Goal: Check status: Check status

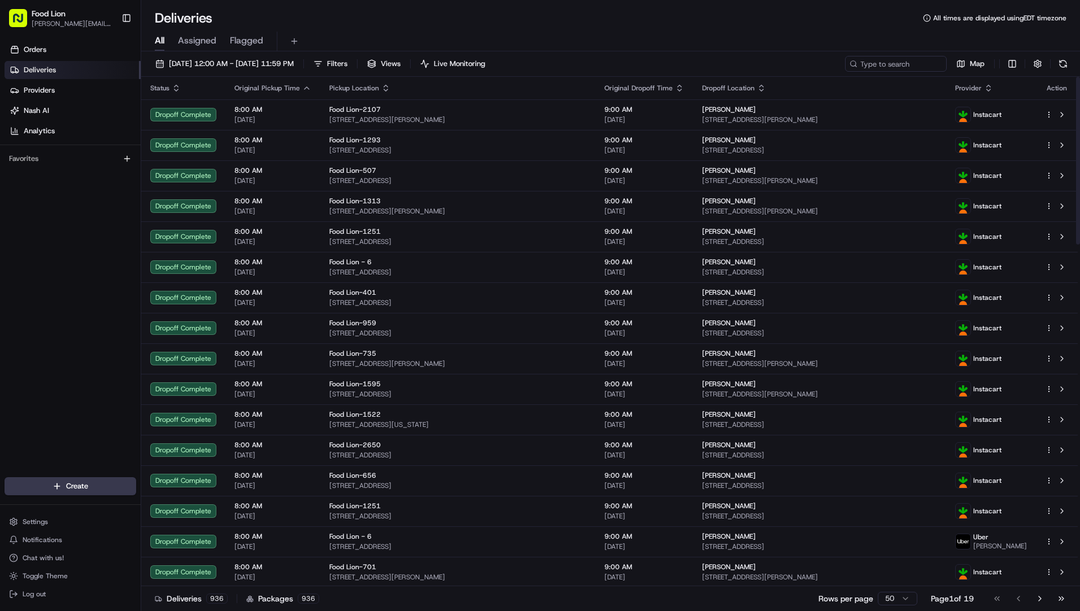
click at [980, 89] on span "Provider" at bounding box center [969, 88] width 27 height 9
click at [993, 89] on icon "button" at bounding box center [988, 88] width 9 height 9
click at [986, 111] on div "Provider (A-Z) Provider (Z-A) Courier Name (A-Z) Courier Name (Z-A)" at bounding box center [993, 126] width 78 height 62
click at [985, 114] on button "Provider (Z-A)" at bounding box center [993, 118] width 77 height 14
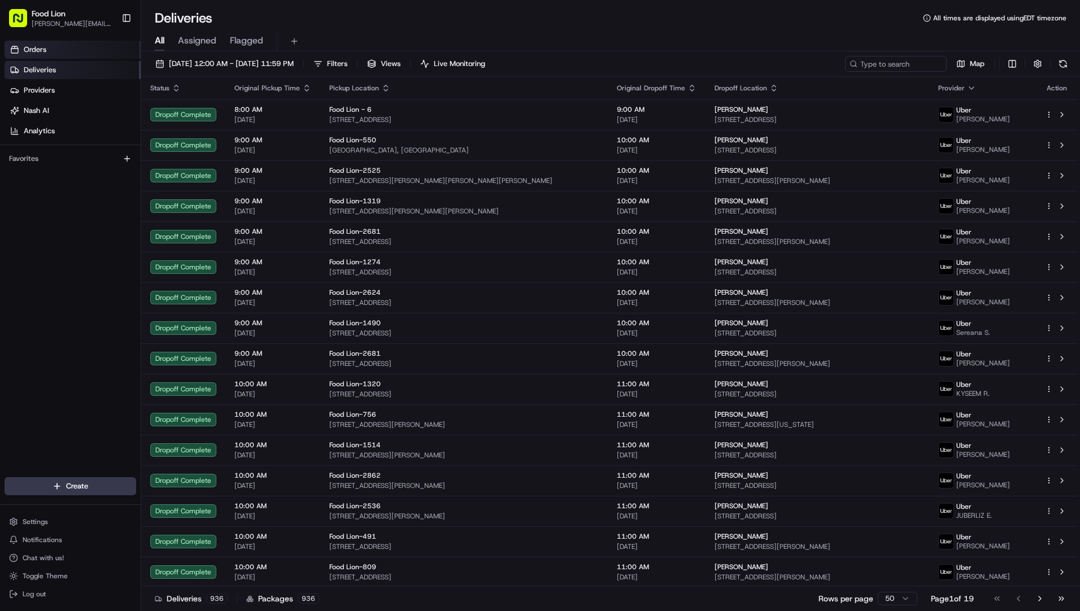
click at [44, 50] on span "Orders" at bounding box center [35, 50] width 23 height 10
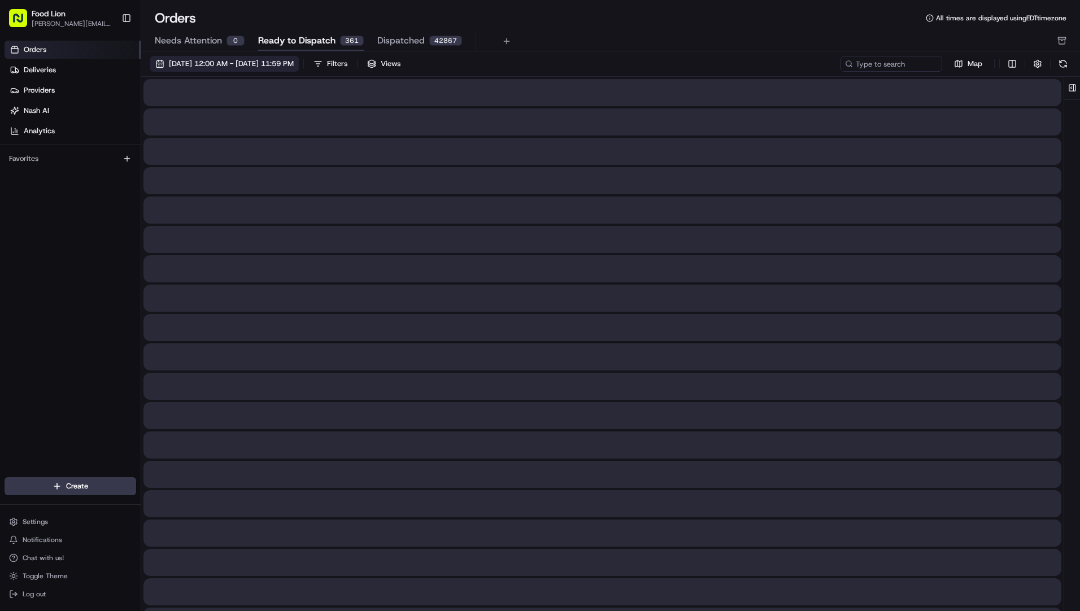
click at [294, 60] on span "[DATE] 12:00 AM - [DATE] 11:59 PM" at bounding box center [231, 64] width 125 height 10
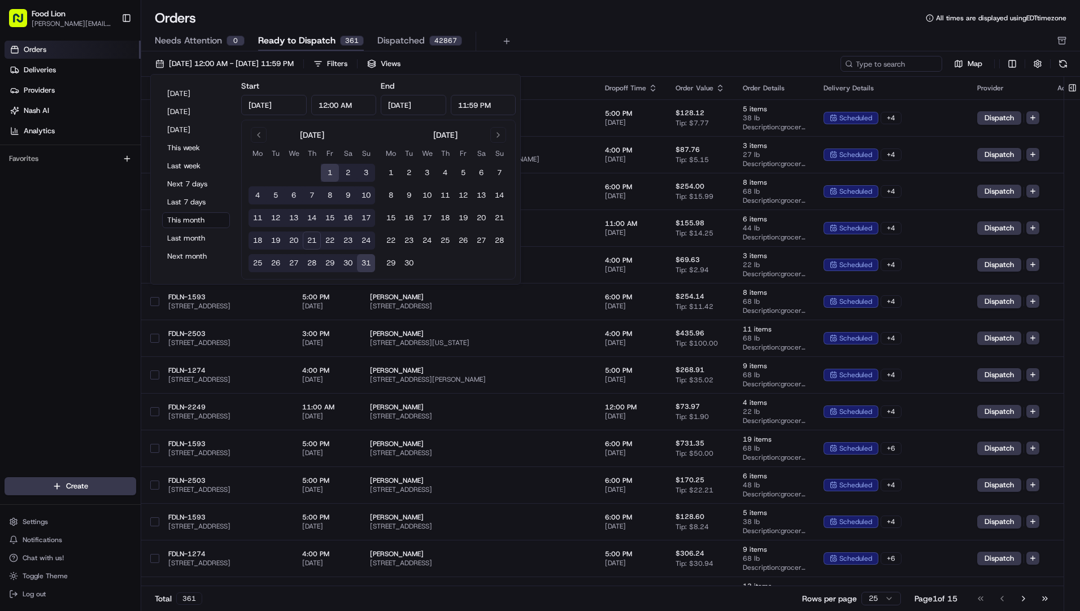
click at [311, 240] on button "21" at bounding box center [312, 241] width 18 height 18
type input "[DATE]"
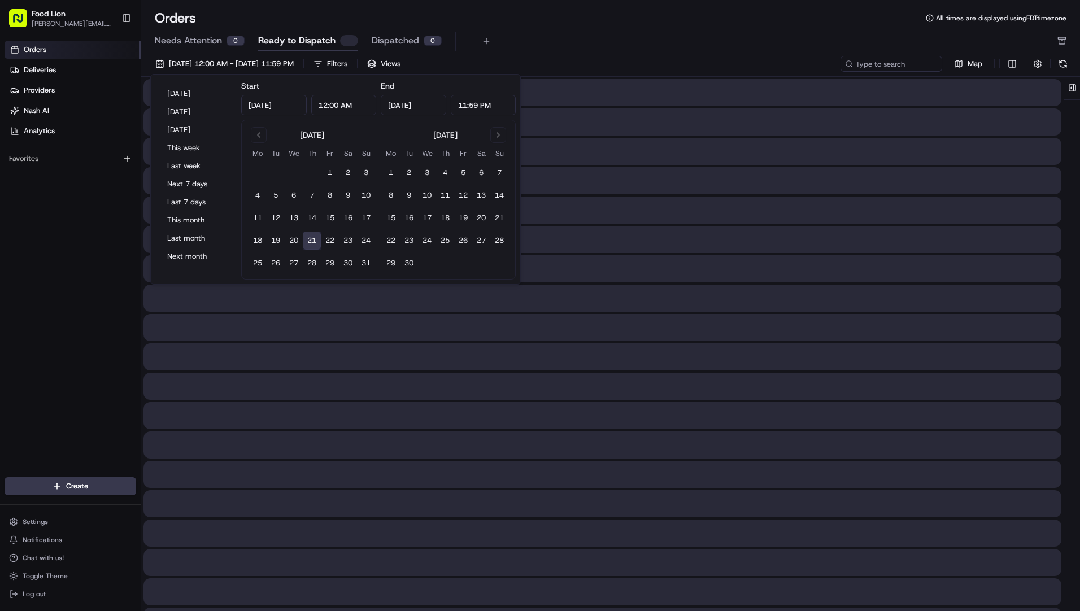
click at [311, 240] on button "21" at bounding box center [312, 241] width 18 height 18
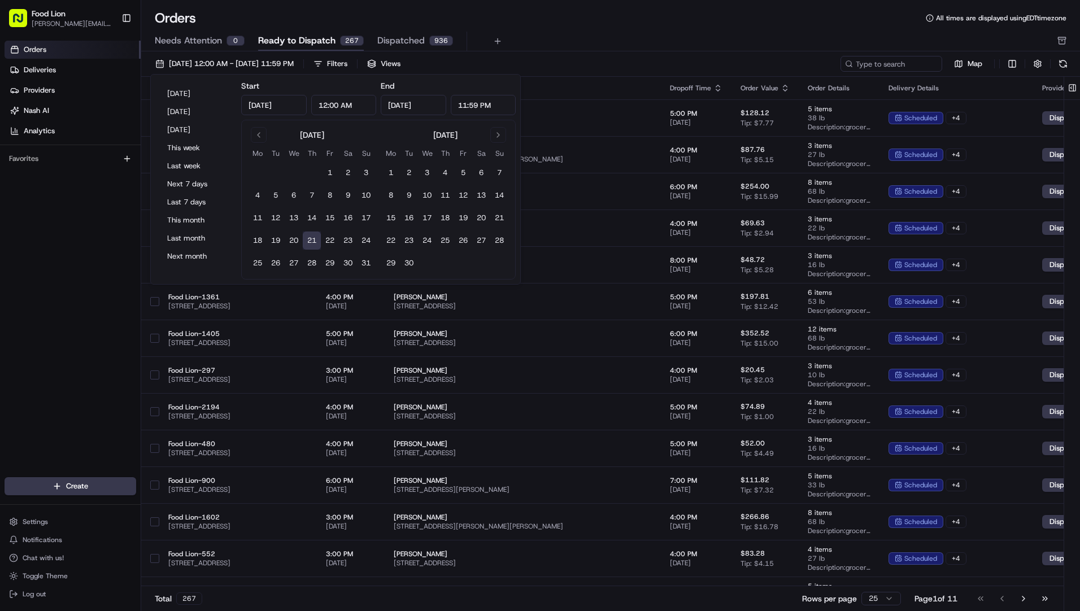
click at [606, 33] on div "Needs Attention 0 Ready to Dispatch 267 Dispatched 936" at bounding box center [603, 41] width 896 height 19
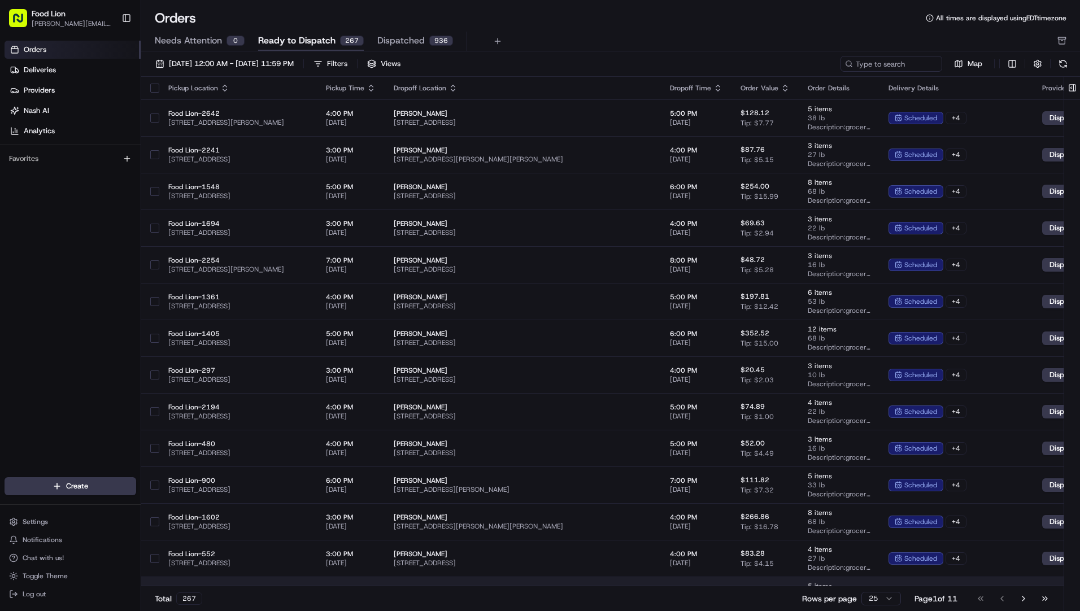
drag, startPoint x: 257, startPoint y: 588, endPoint x: 420, endPoint y: 585, distance: 162.8
click at [418, 590] on div "Total 267 Rows per page 25 Page 1 of 11 Go to first page Go to previous page Go…" at bounding box center [602, 598] width 923 height 25
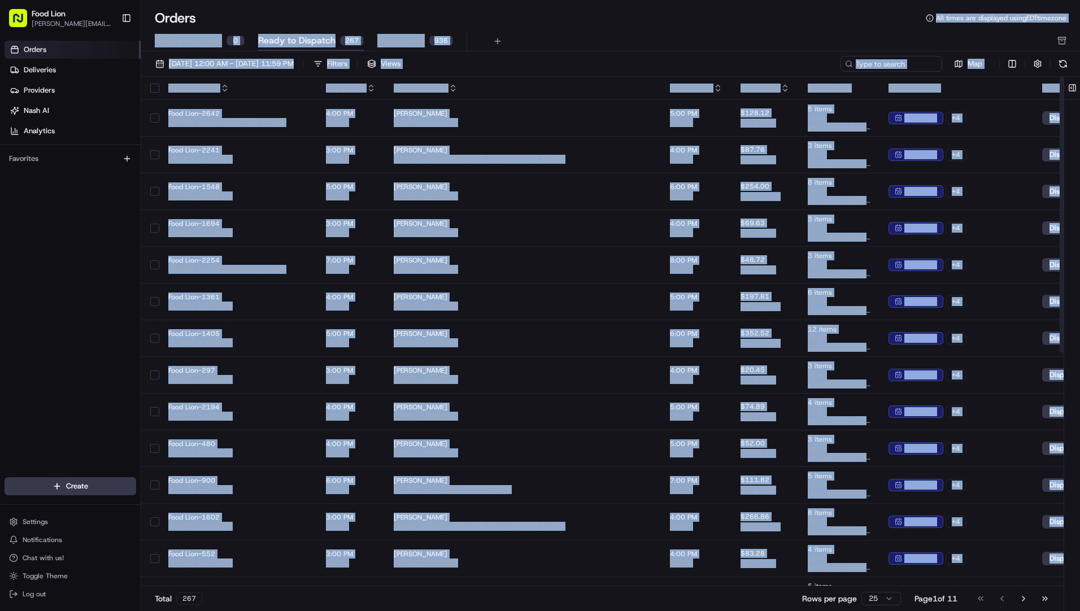
drag, startPoint x: 420, startPoint y: 580, endPoint x: 516, endPoint y: 24, distance: 563.8
click at [516, 24] on div "Orders All times are displayed using EDT timezone Needs Attention 0 Ready to Di…" at bounding box center [610, 305] width 939 height 611
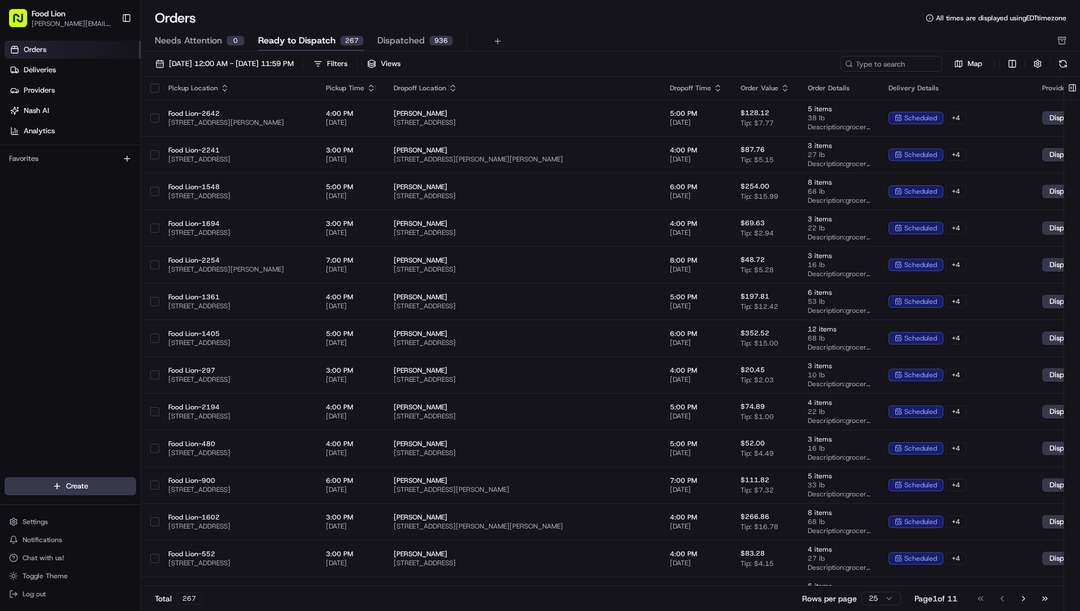
click at [72, 231] on div "Orders Deliveries Providers [PERSON_NAME] Analytics Favorites" at bounding box center [70, 260] width 141 height 448
drag, startPoint x: 715, startPoint y: 27, endPoint x: 682, endPoint y: 26, distance: 33.3
click at [682, 26] on div "Orders All times are displayed using EDT timezone" at bounding box center [610, 18] width 939 height 18
click at [57, 129] on link "Analytics" at bounding box center [73, 131] width 136 height 18
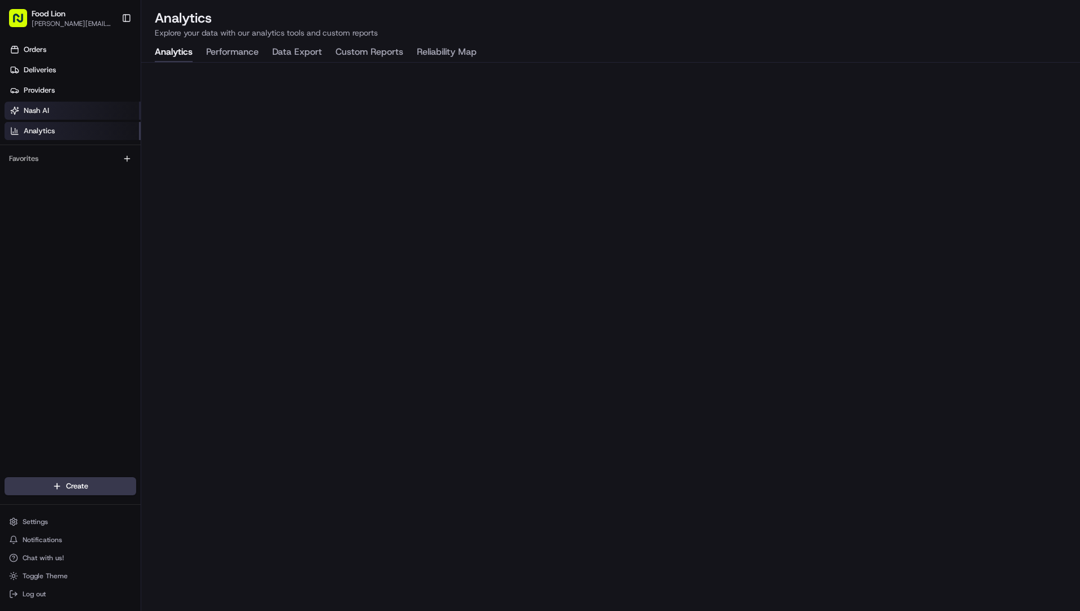
click at [33, 110] on span "Nash AI" at bounding box center [36, 111] width 25 height 10
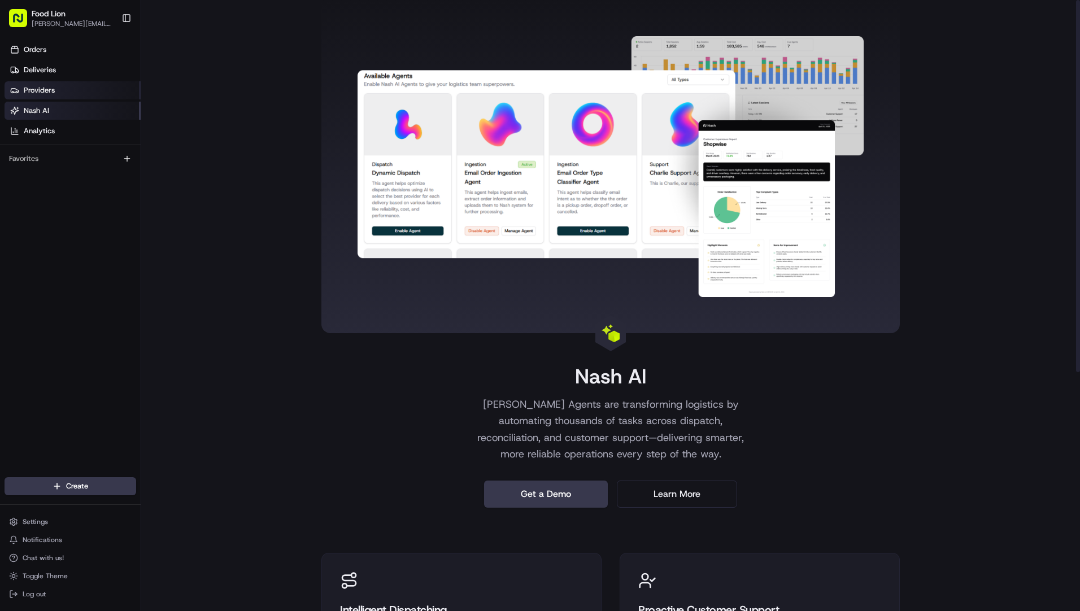
click at [42, 89] on span "Providers" at bounding box center [39, 90] width 31 height 10
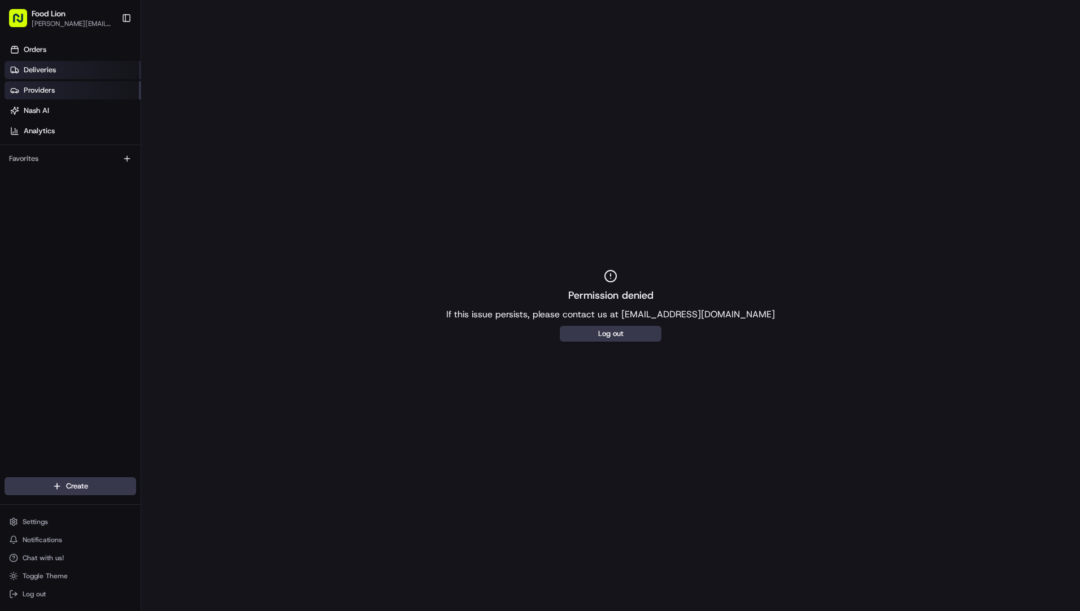
click at [39, 69] on span "Deliveries" at bounding box center [40, 70] width 32 height 10
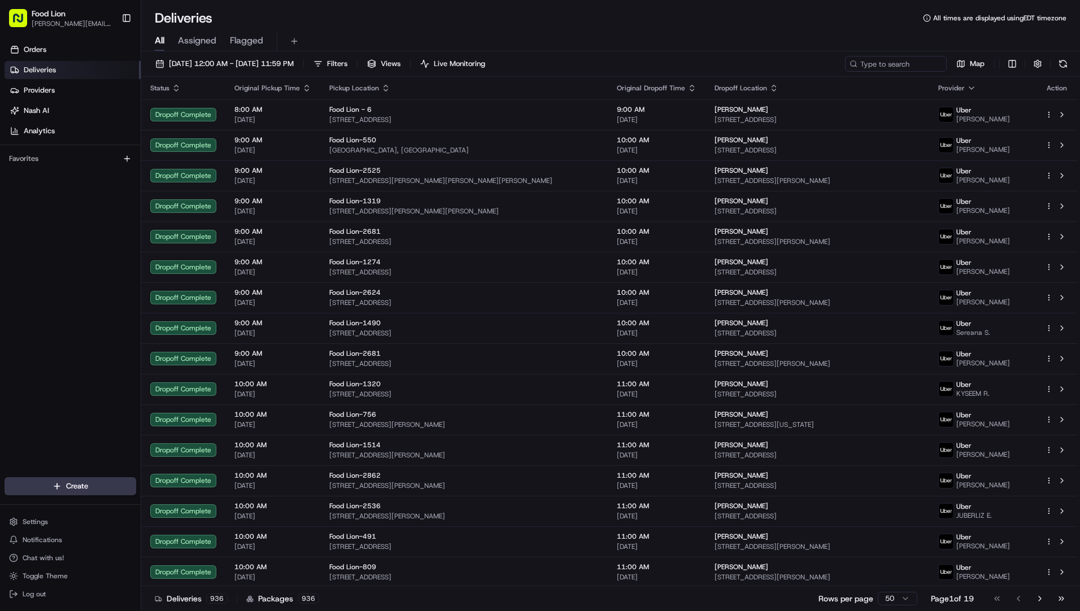
click at [904, 598] on html "Food Lion [PERSON_NAME][EMAIL_ADDRESS][PERSON_NAME][DOMAIN_NAME] Toggle Sidebar…" at bounding box center [540, 305] width 1080 height 611
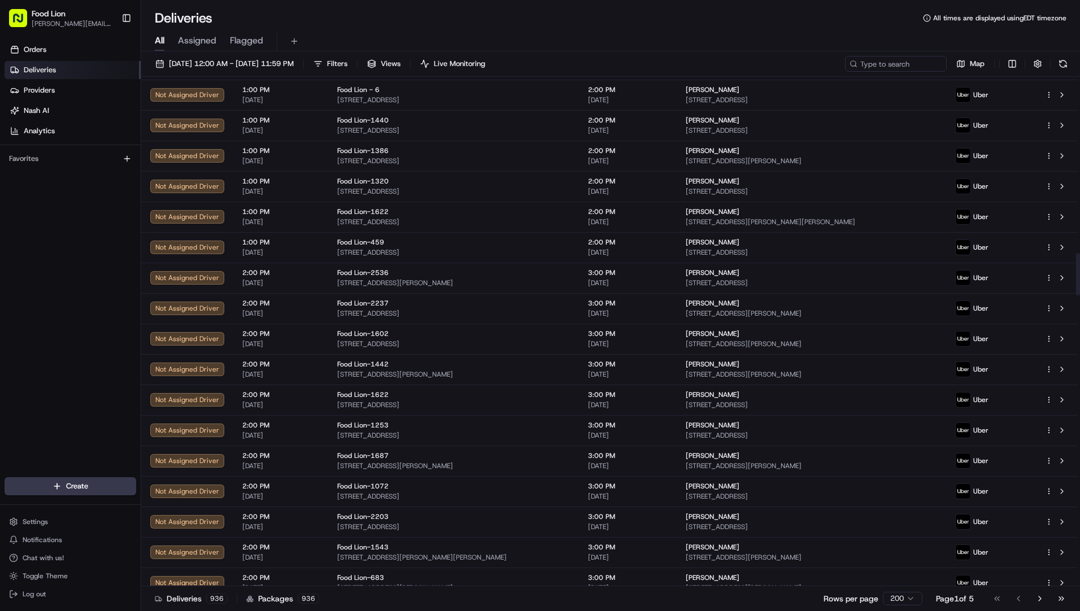
scroll to position [2712, 0]
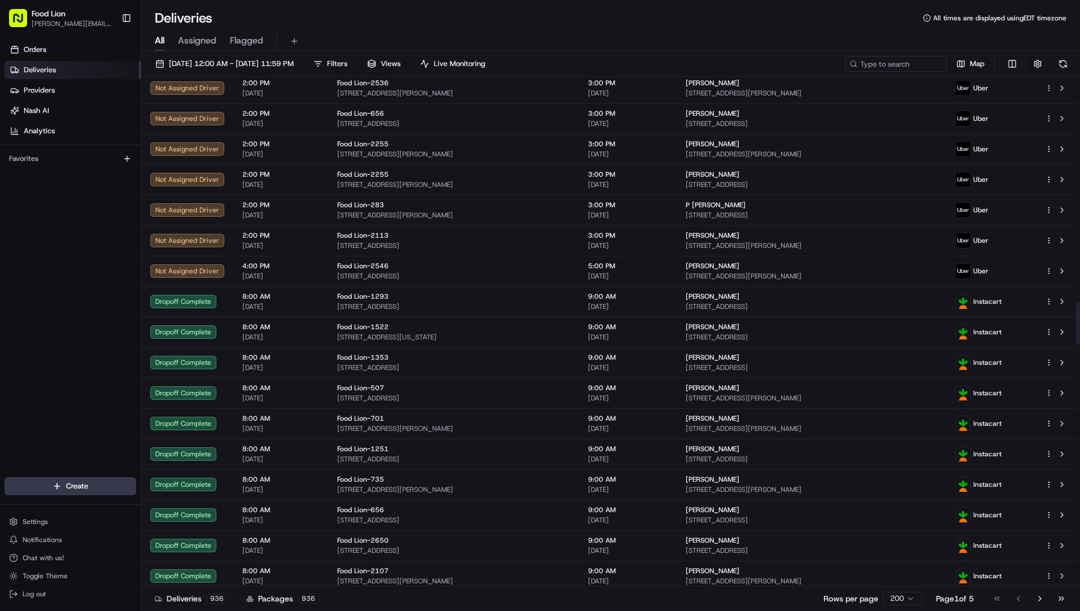
click at [910, 601] on html "Food Lion [PERSON_NAME][EMAIL_ADDRESS][PERSON_NAME][DOMAIN_NAME] Toggle Sidebar…" at bounding box center [540, 305] width 1080 height 611
click at [979, 599] on html "Food Lion [PERSON_NAME][EMAIL_ADDRESS][PERSON_NAME][DOMAIN_NAME] Toggle Sidebar…" at bounding box center [540, 305] width 1080 height 611
click at [970, 599] on div "Page 1 of 5" at bounding box center [955, 598] width 38 height 11
click at [956, 596] on div "Page 1 of 5" at bounding box center [955, 598] width 38 height 11
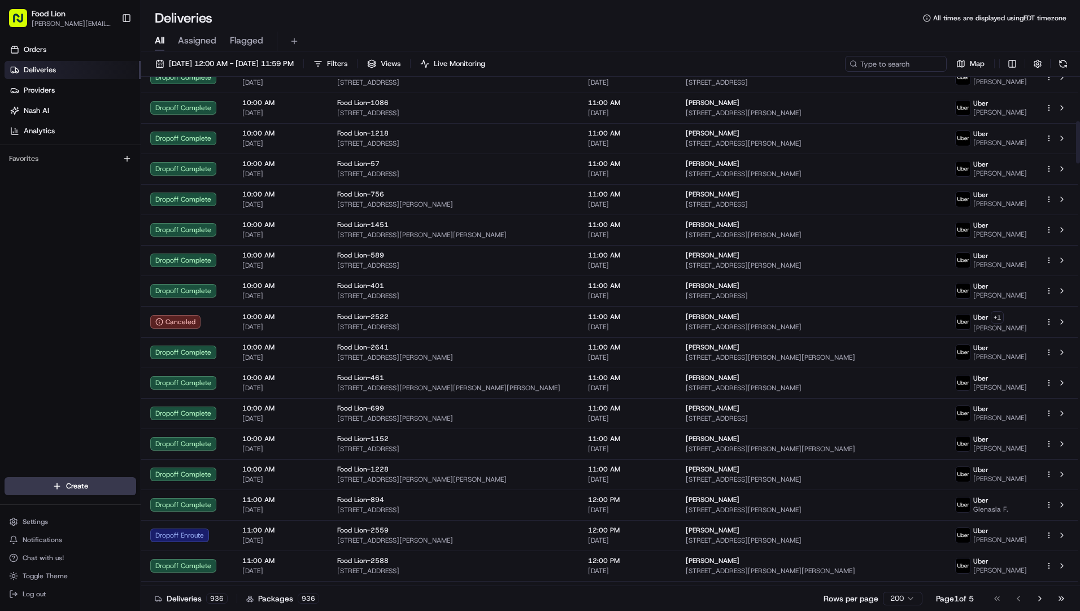
scroll to position [0, 0]
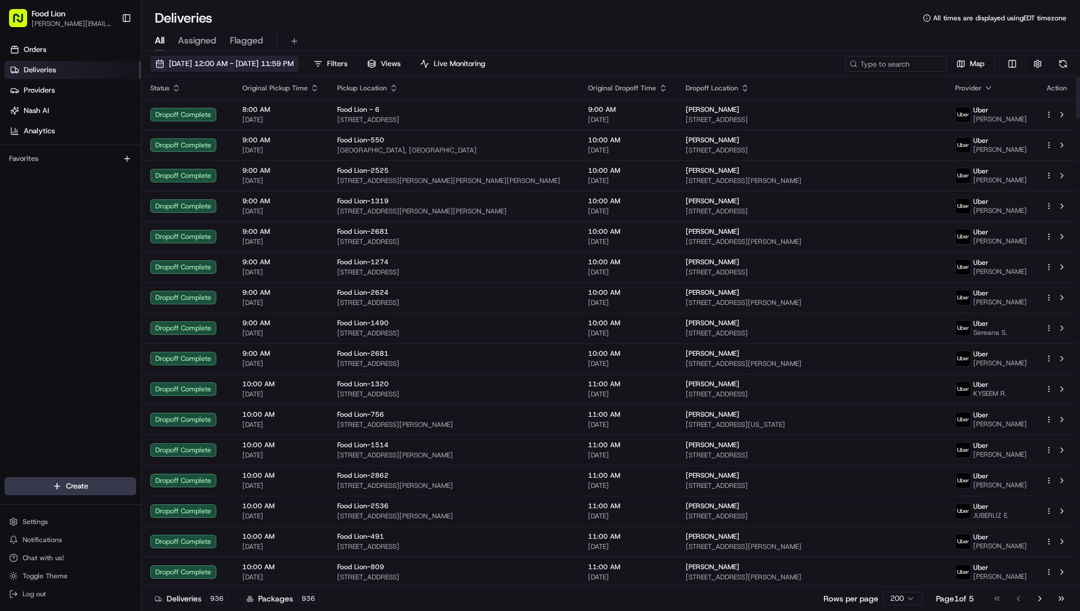
click at [209, 60] on span "[DATE] 12:00 AM - [DATE] 11:59 PM" at bounding box center [231, 64] width 125 height 10
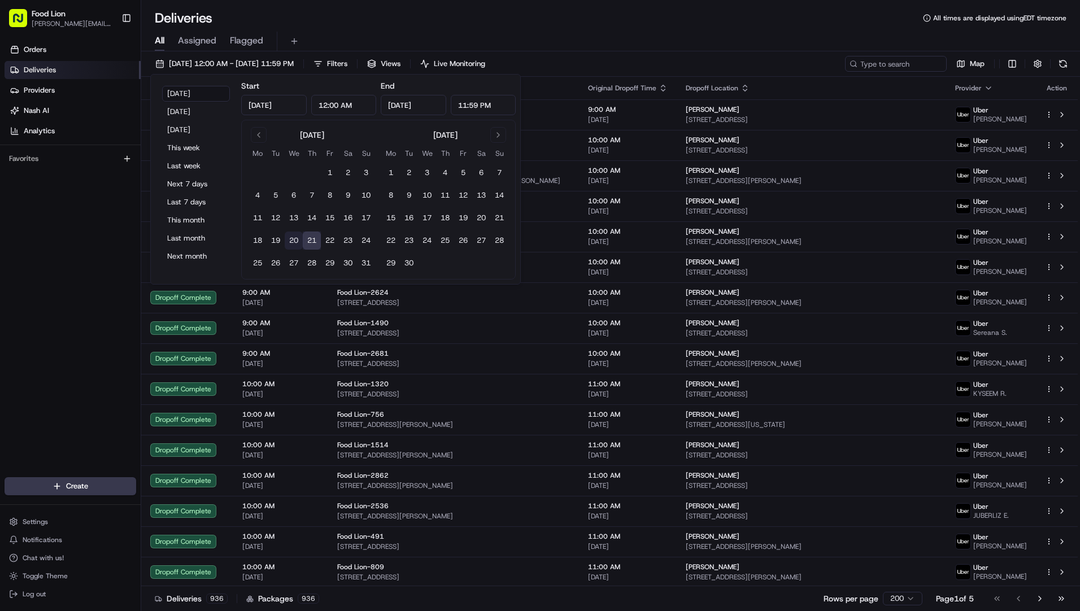
click at [288, 236] on button "20" at bounding box center [294, 241] width 18 height 18
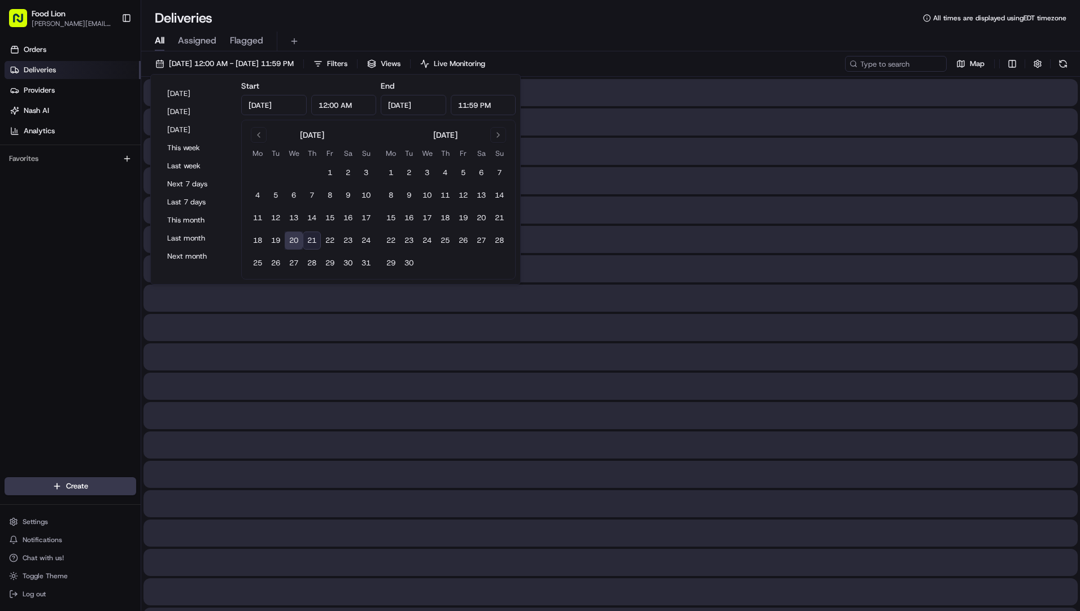
click at [288, 236] on button "20" at bounding box center [294, 241] width 18 height 18
type input "[DATE]"
click at [589, 29] on div "All Assigned Flagged" at bounding box center [610, 39] width 939 height 24
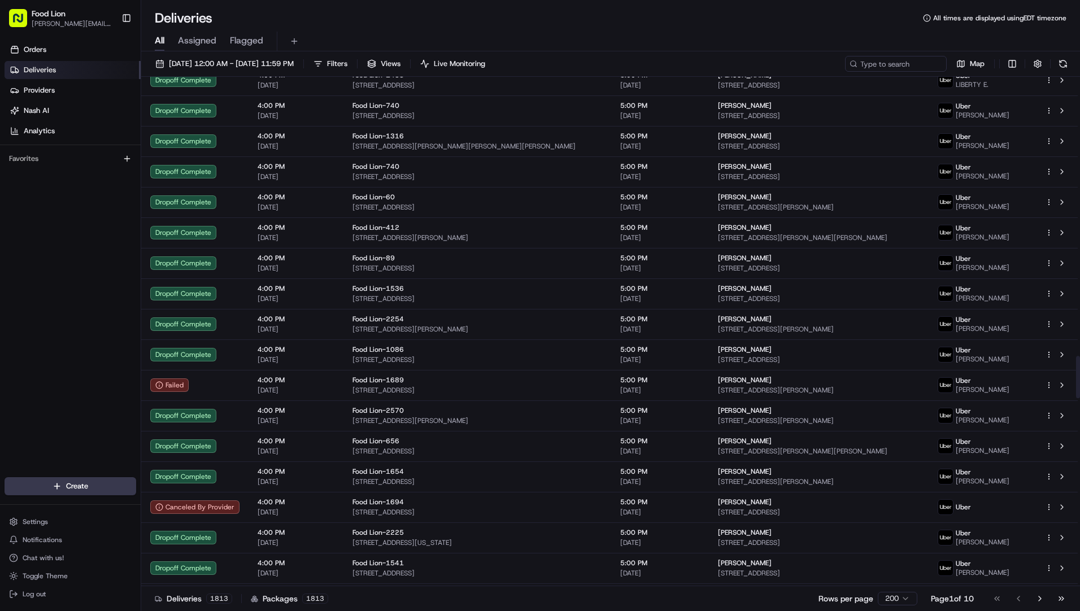
scroll to position [3356, 0]
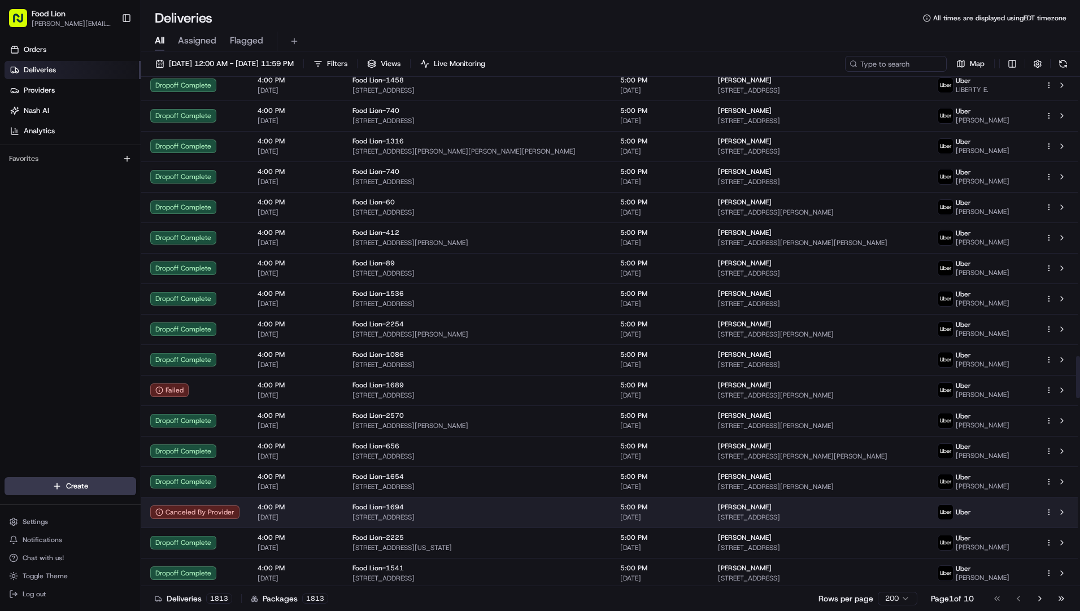
click at [449, 510] on div "Food Lion-1694" at bounding box center [478, 507] width 250 height 9
click at [258, 514] on span "[DATE]" at bounding box center [296, 517] width 77 height 9
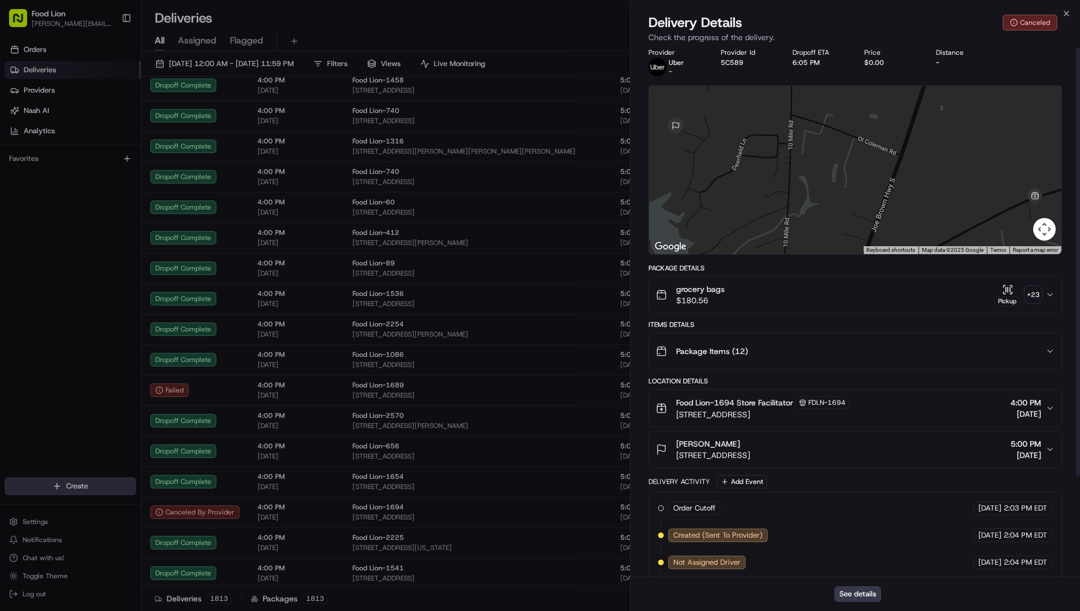
scroll to position [0, 0]
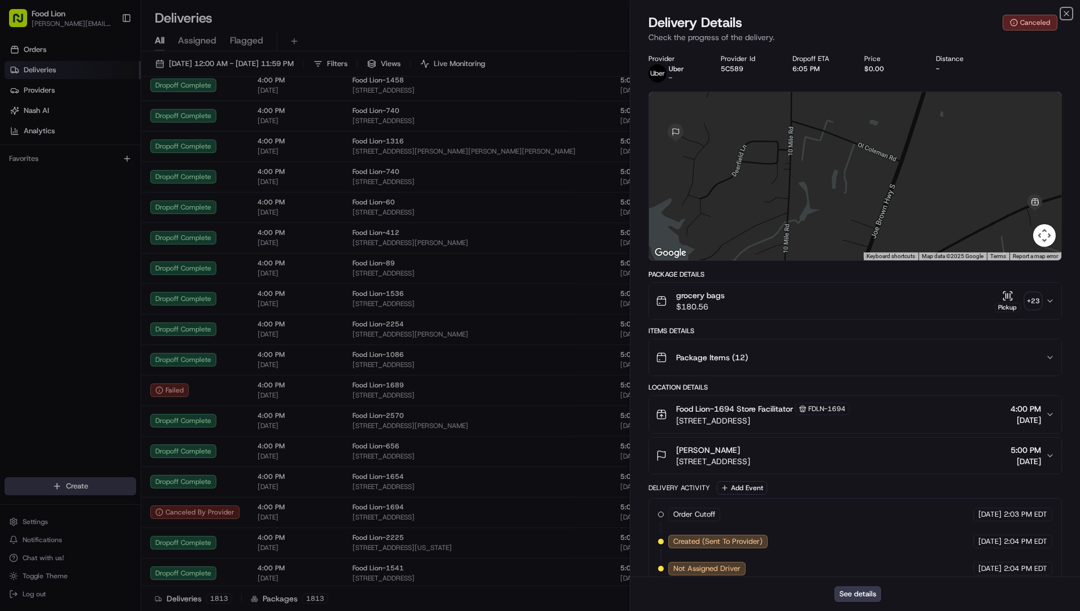
click at [1064, 12] on icon "button" at bounding box center [1066, 13] width 9 height 9
click at [1067, 11] on div "Deliveries All times are displayed using EDT timezone" at bounding box center [610, 18] width 939 height 18
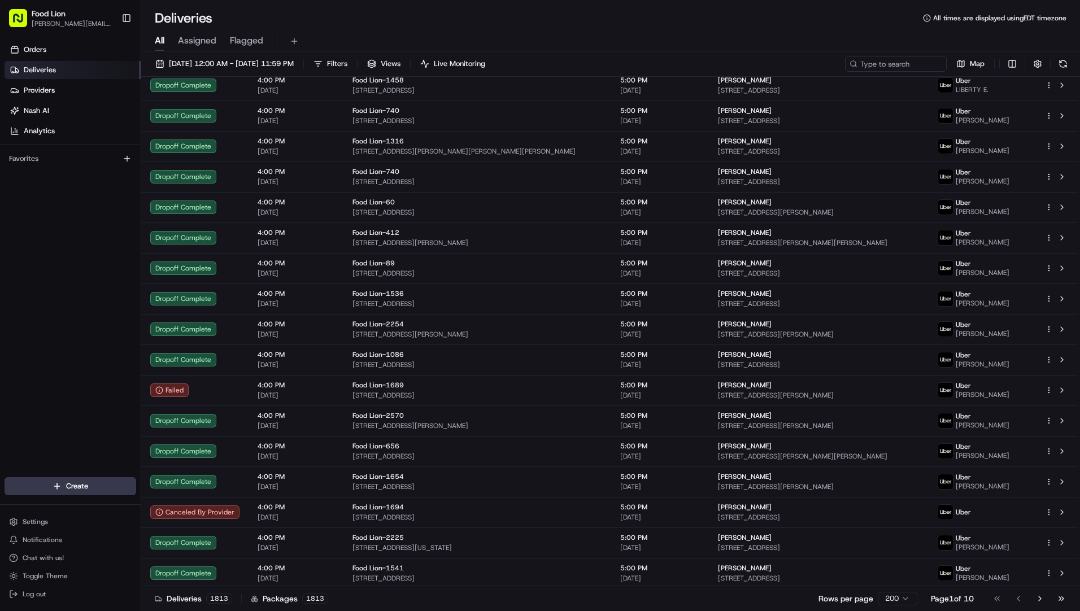
click at [390, 16] on div "Deliveries All times are displayed using EDT timezone" at bounding box center [610, 18] width 939 height 18
